Goal: Task Accomplishment & Management: Manage account settings

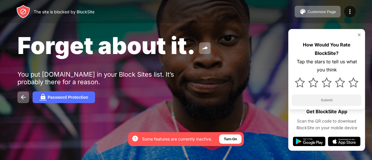
click at [182, 118] on div "Forget about it. You put app.wohnungshelden.de in your Block Sites list. It’s p…" at bounding box center [186, 67] width 372 height 135
drag, startPoint x: 256, startPoint y: 97, endPoint x: 188, endPoint y: 121, distance: 72.7
click at [188, 121] on div "Forget about it. You put app.wohnungshelden.de in your Block Sites list. It’s p…" at bounding box center [186, 67] width 372 height 135
click at [21, 96] on img at bounding box center [23, 97] width 7 height 7
click at [24, 97] on img at bounding box center [23, 97] width 7 height 7
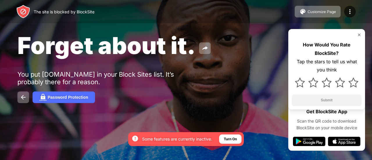
click at [359, 36] on img at bounding box center [359, 35] width 5 height 5
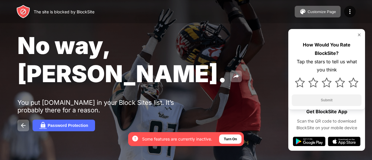
click at [359, 34] on img at bounding box center [359, 35] width 5 height 5
click at [360, 36] on img at bounding box center [359, 35] width 5 height 5
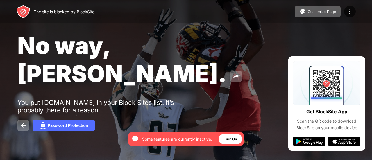
click at [351, 5] on div "The site is blocked by BlockSite Customize Page Edit Block List Redirect Custom…" at bounding box center [186, 11] width 372 height 23
click at [351, 14] on img at bounding box center [350, 11] width 7 height 7
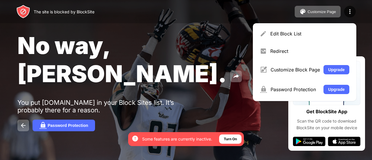
click at [309, 29] on div "Edit Block List" at bounding box center [305, 34] width 97 height 14
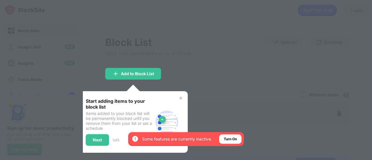
click at [219, 109] on div at bounding box center [186, 80] width 372 height 160
click at [180, 97] on img at bounding box center [181, 98] width 5 height 5
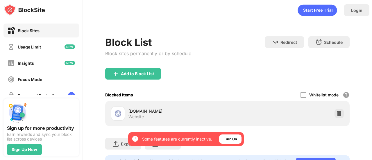
scroll to position [15, 0]
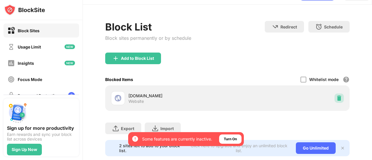
click at [337, 95] on img at bounding box center [340, 98] width 6 height 6
